Goal: Entertainment & Leisure: Consume media (video, audio)

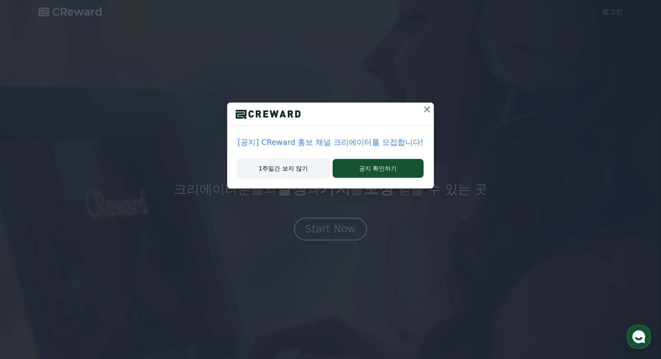
click at [299, 171] on button "1주일간 보지 않기" at bounding box center [282, 168] width 91 height 20
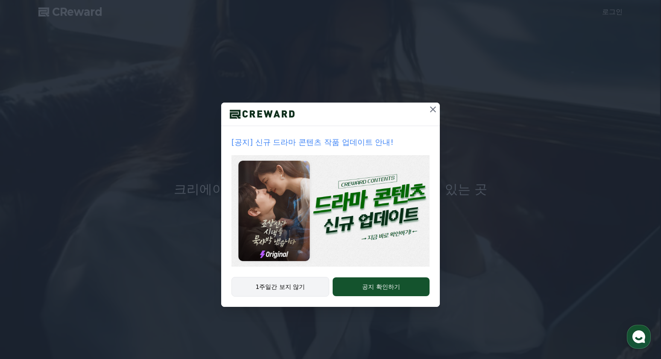
click at [299, 286] on button "1주일간 보지 않기" at bounding box center [280, 287] width 98 height 20
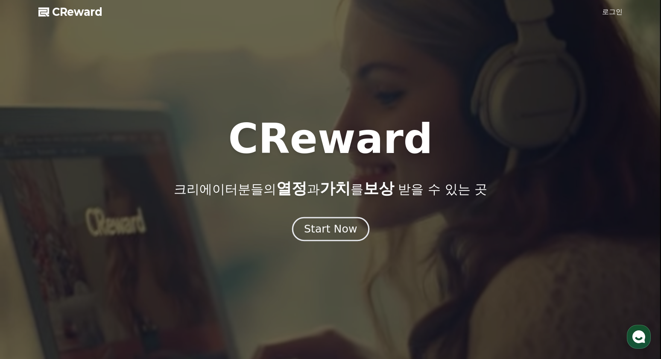
click at [346, 233] on div "Start Now" at bounding box center [330, 229] width 53 height 15
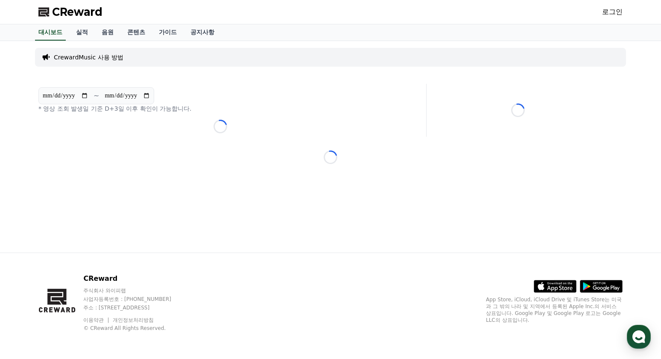
click at [608, 15] on link "로그인" at bounding box center [612, 12] width 20 height 10
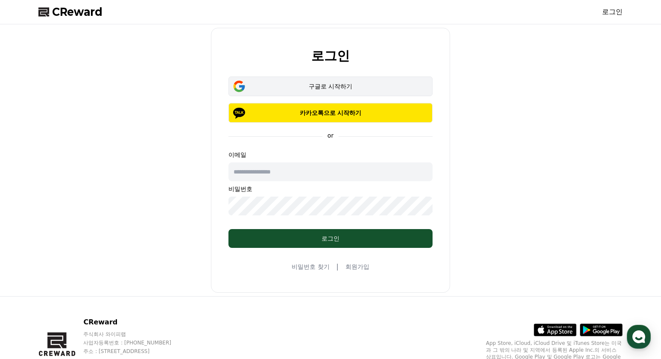
click at [332, 89] on div "구글로 시작하기" at bounding box center [330, 86] width 179 height 9
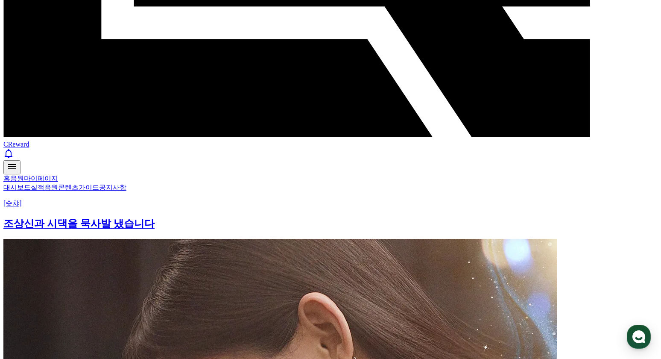
scroll to position [270, 0]
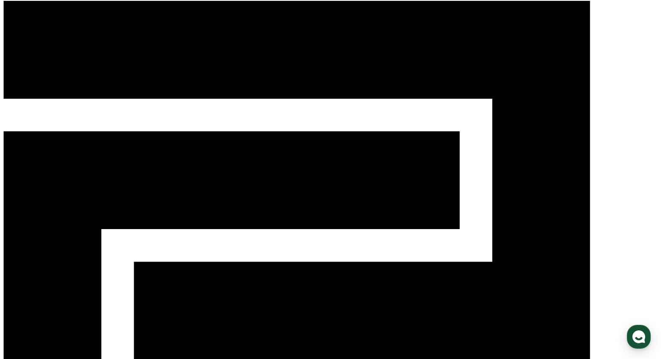
scroll to position [0, 0]
